Goal: Transaction & Acquisition: Book appointment/travel/reservation

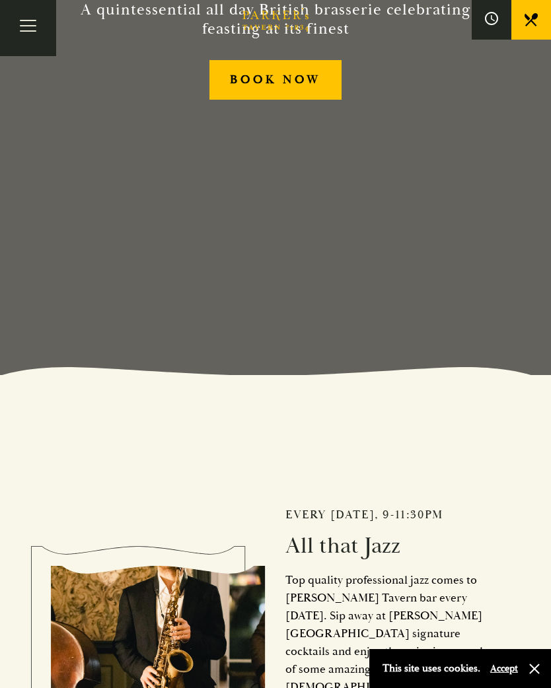
scroll to position [308, 0]
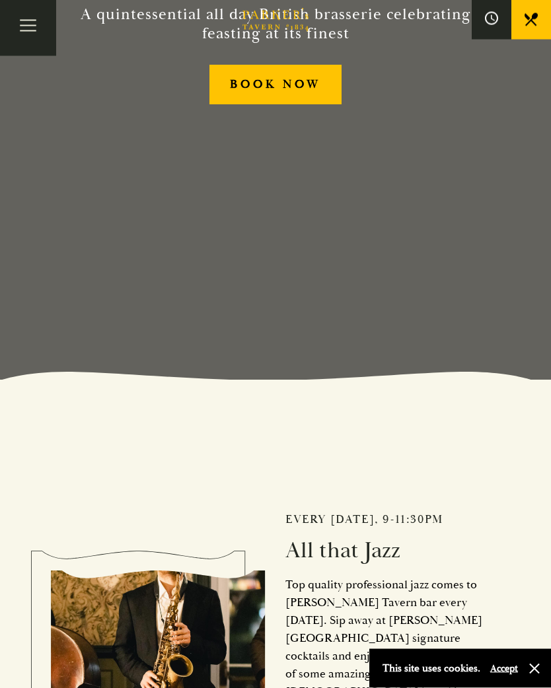
click at [35, 29] on button "Toggle navigation" at bounding box center [28, 28] width 56 height 56
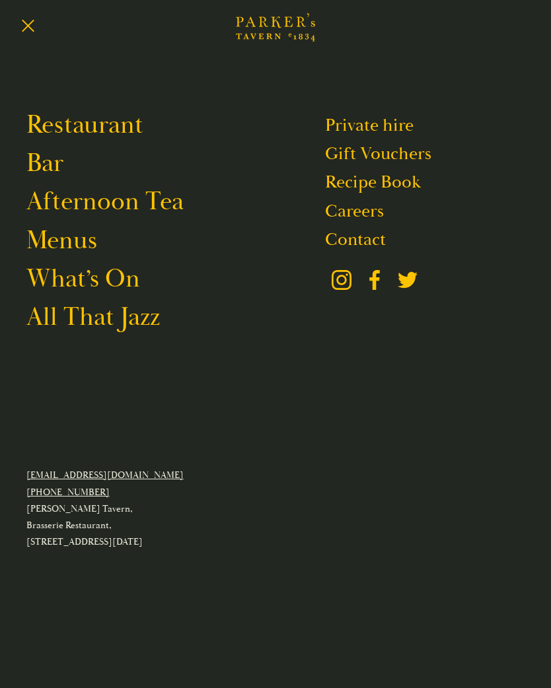
click at [88, 256] on link "Menus" at bounding box center [61, 240] width 71 height 31
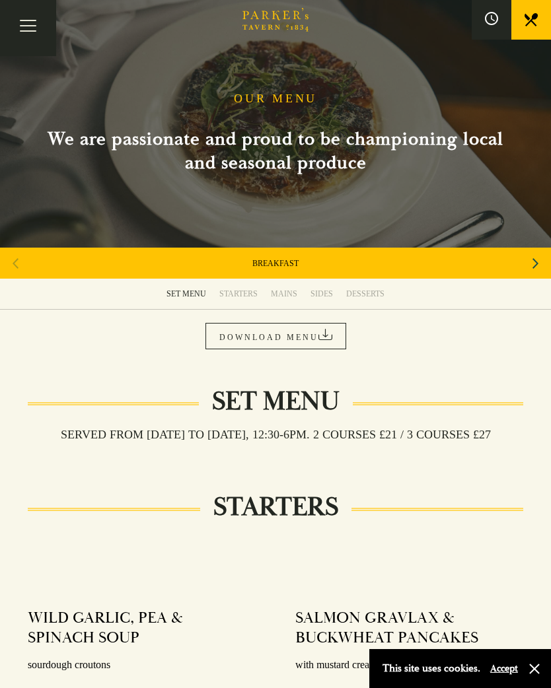
click at [40, 30] on button "Toggle navigation" at bounding box center [28, 28] width 56 height 56
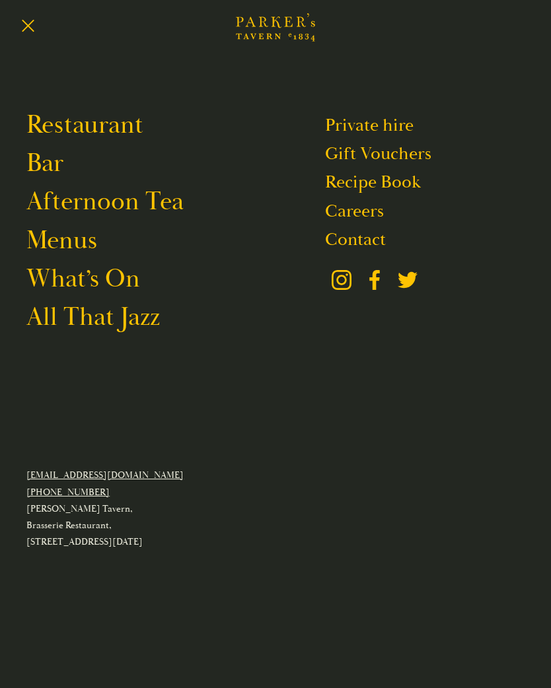
click at [116, 118] on link "Restaurant" at bounding box center [84, 125] width 117 height 31
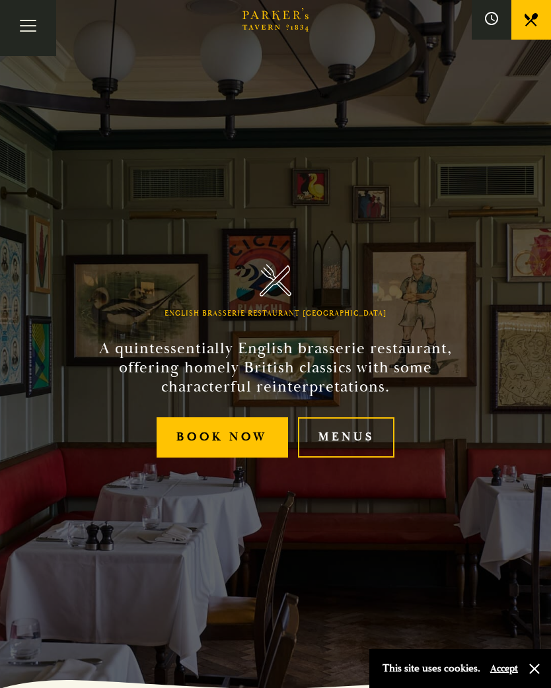
click at [372, 453] on link "Menus" at bounding box center [346, 437] width 96 height 40
click at [364, 444] on link "Menus" at bounding box center [346, 437] width 96 height 40
click at [500, 673] on button "Accept" at bounding box center [504, 668] width 28 height 13
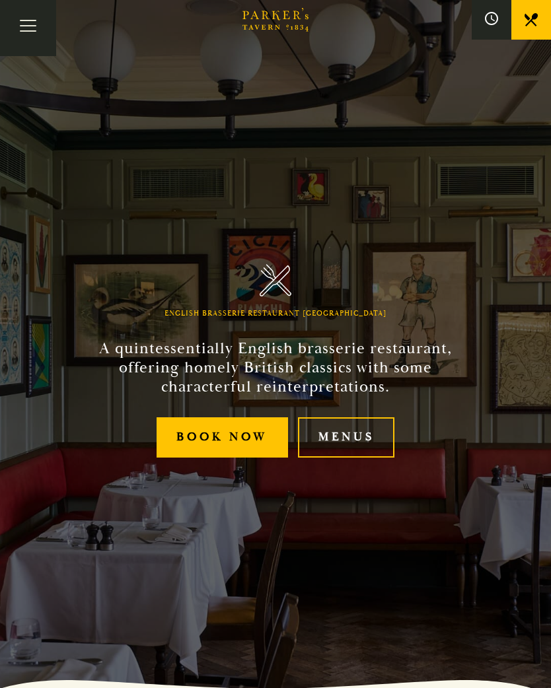
click at [362, 450] on link "Menus" at bounding box center [346, 437] width 96 height 40
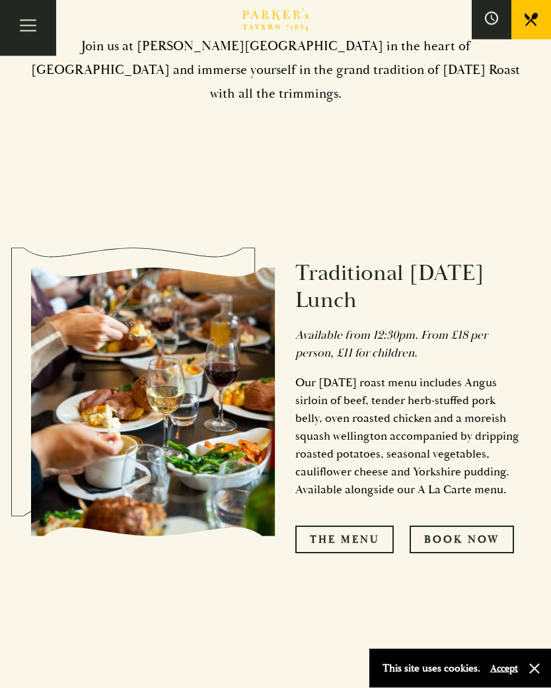
scroll to position [705, 0]
click at [350, 536] on link "The Menu" at bounding box center [344, 540] width 98 height 28
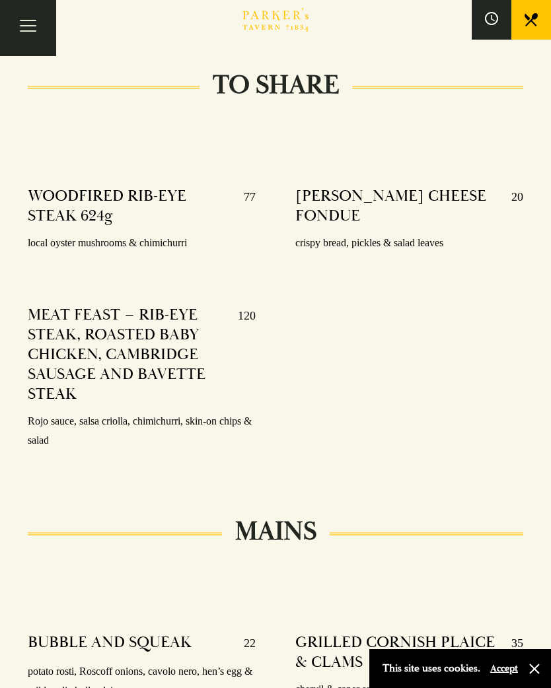
scroll to position [1809, 0]
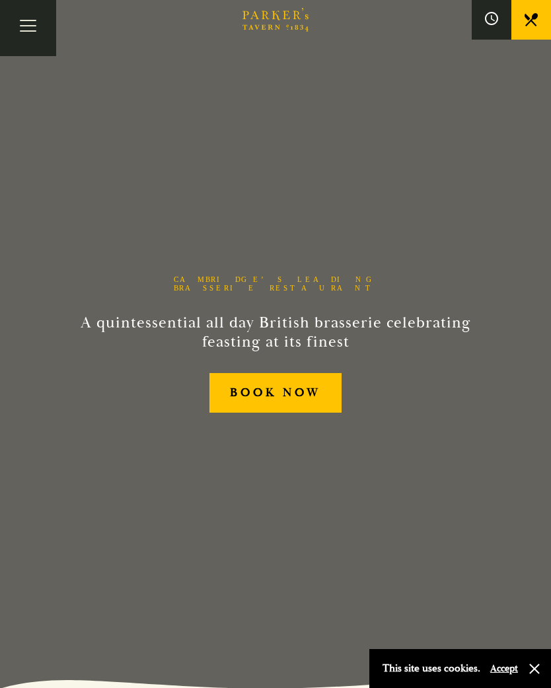
click at [310, 403] on link "BOOK NOW" at bounding box center [274, 393] width 131 height 40
